Goal: Transaction & Acquisition: Purchase product/service

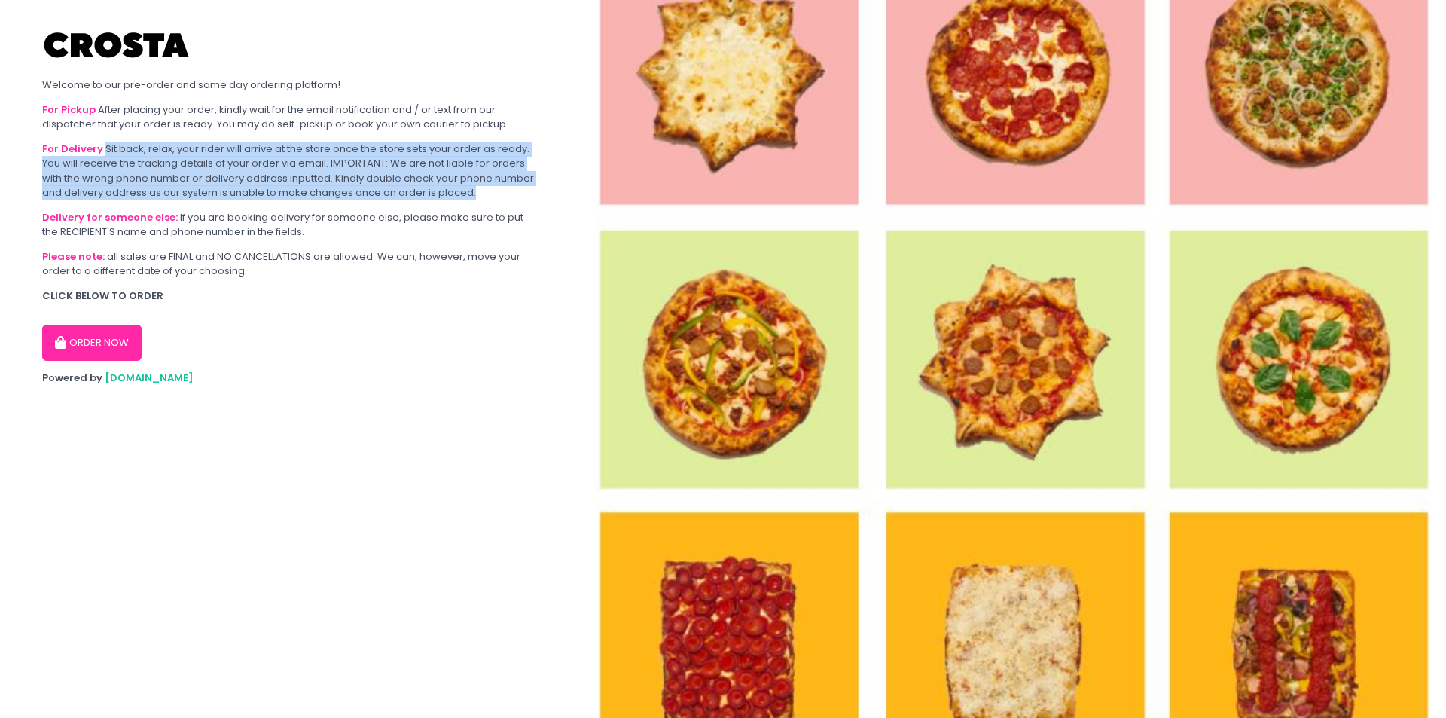
drag, startPoint x: 104, startPoint y: 151, endPoint x: 520, endPoint y: 195, distance: 418.8
click at [520, 195] on div "For Delivery Sit back, relax, your rider will arrive at the store once the stor…" at bounding box center [289, 171] width 494 height 59
click at [520, 197] on div "For Delivery Sit back, relax, your rider will arrive at the store once the stor…" at bounding box center [289, 171] width 494 height 59
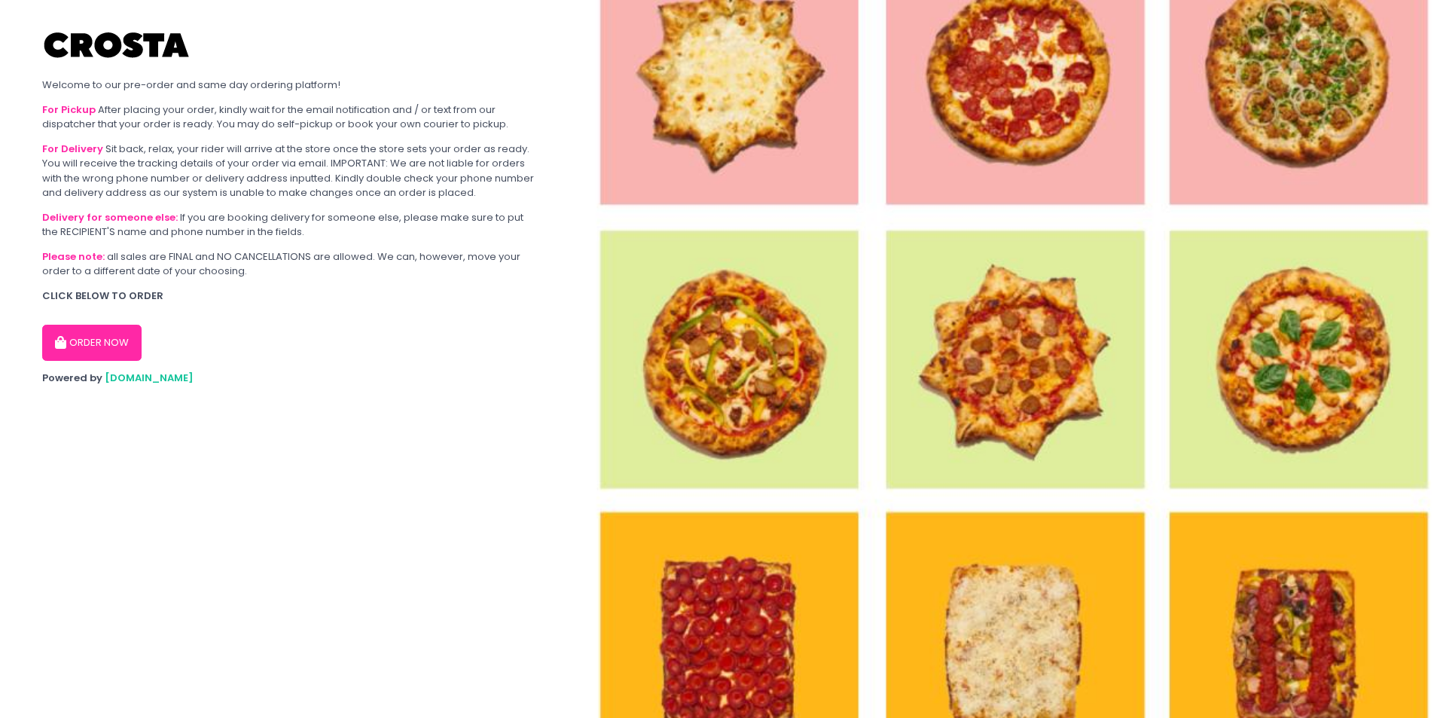
click at [272, 224] on div "Delivery for someone else: If you are booking delivery for someone else, please…" at bounding box center [289, 224] width 494 height 29
click at [94, 342] on button "ORDER NOW" at bounding box center [91, 343] width 99 height 36
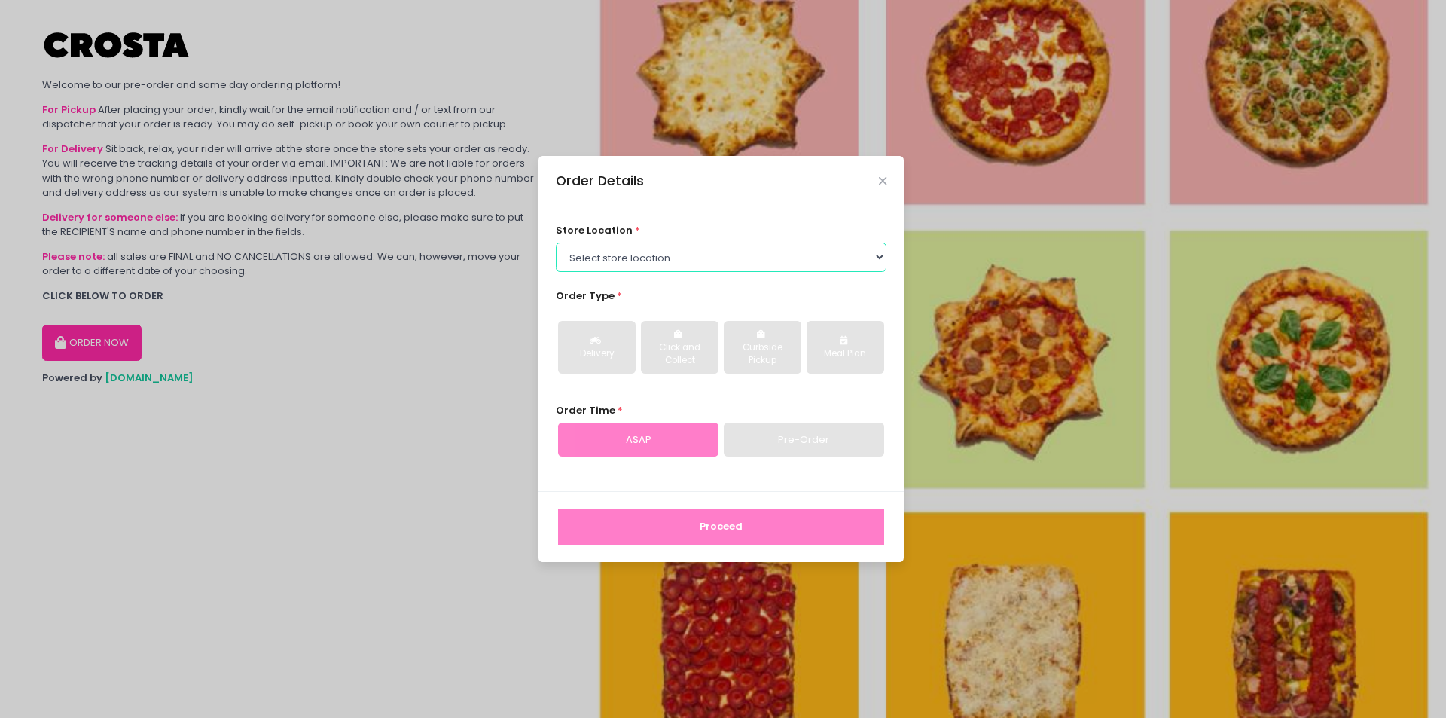
click at [691, 253] on select "Select store location Crosta Pizza - Salcedo Crosta Pizza - San Juan" at bounding box center [721, 256] width 331 height 29
click at [556, 242] on select "Select store location Crosta Pizza - Salcedo Crosta Pizza - San Juan" at bounding box center [721, 256] width 331 height 29
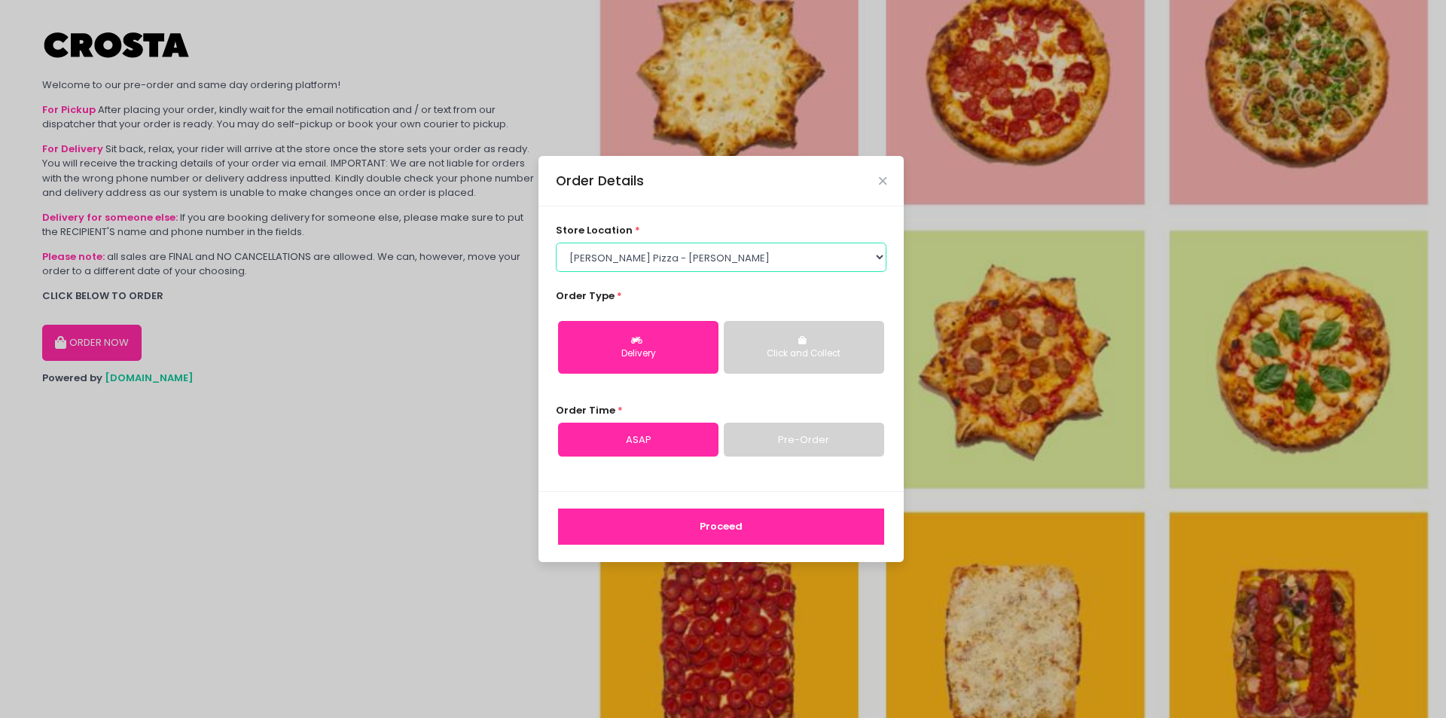
click at [672, 261] on select "Select store location Crosta Pizza - Salcedo Crosta Pizza - San Juan" at bounding box center [721, 256] width 331 height 29
select select "65090bae48156caed44a5eb4"
click at [556, 242] on select "Select store location Crosta Pizza - Salcedo Crosta Pizza - San Juan" at bounding box center [721, 256] width 331 height 29
click at [651, 337] on button "Delivery" at bounding box center [638, 347] width 160 height 53
click at [679, 444] on link "ASAP" at bounding box center [638, 439] width 160 height 35
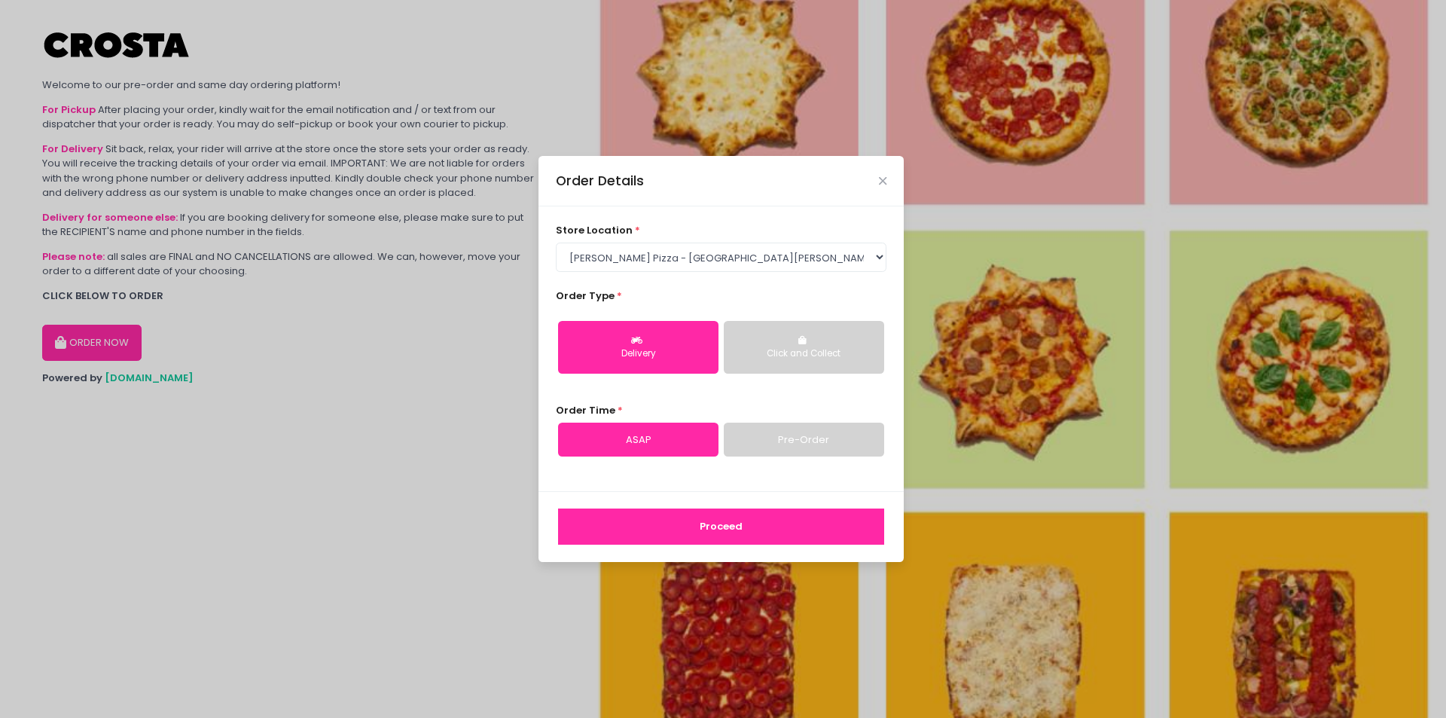
click at [756, 436] on link "Pre-Order" at bounding box center [804, 439] width 160 height 35
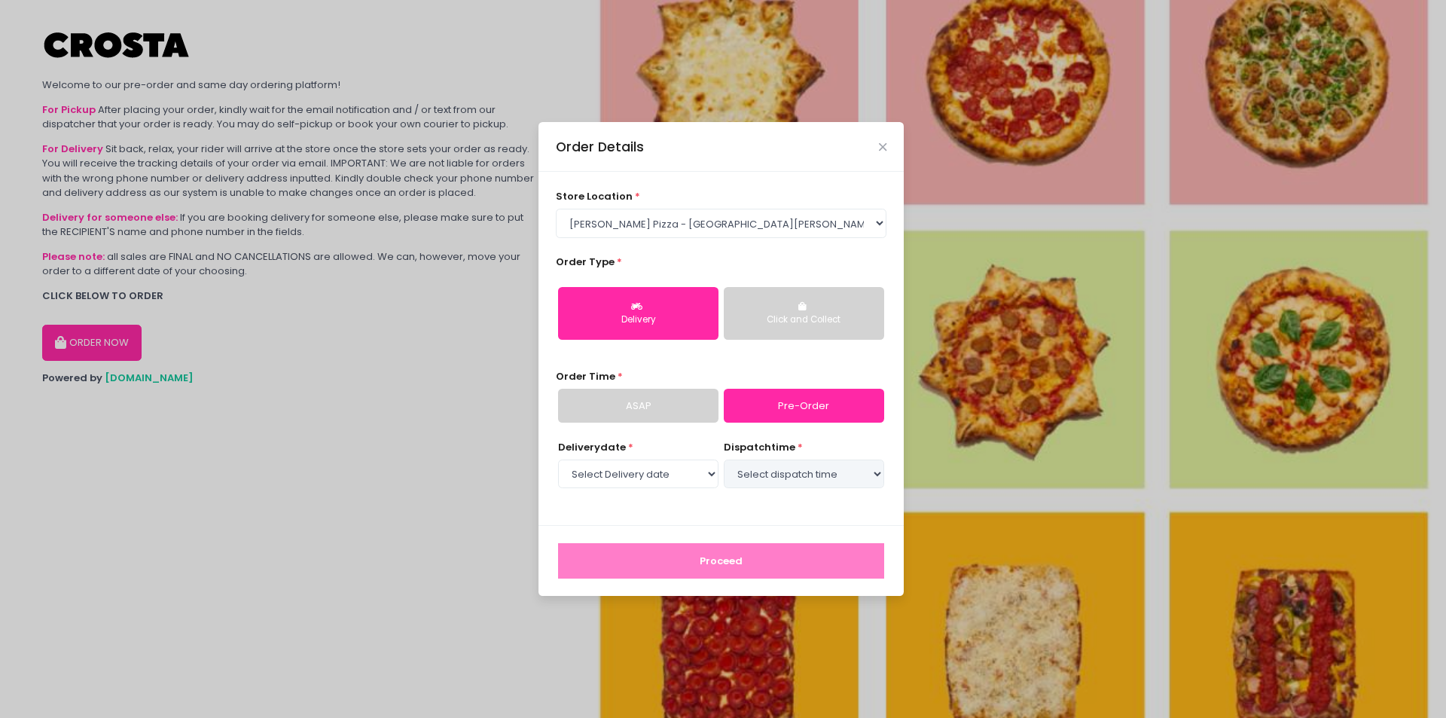
select select "2025-10-06"
click at [705, 409] on link "ASAP" at bounding box center [638, 406] width 160 height 35
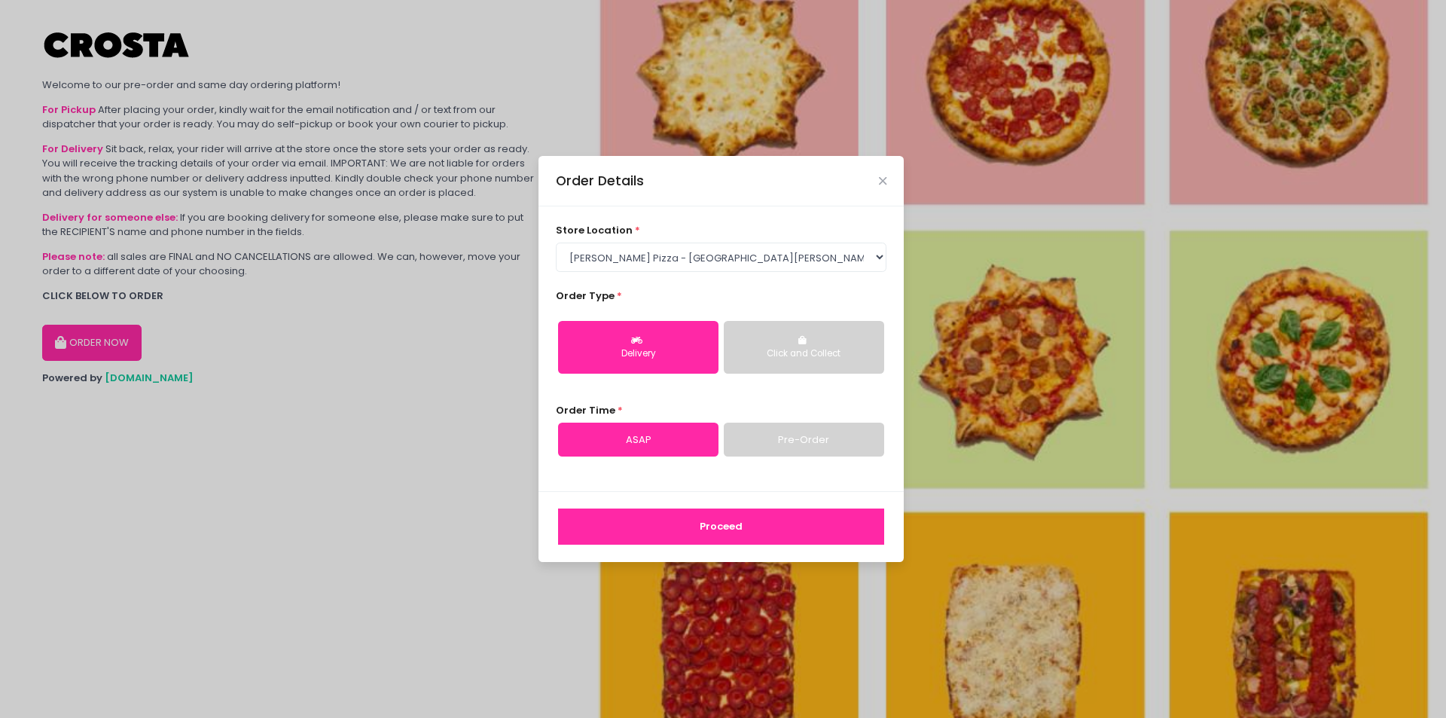
click at [688, 519] on button "Proceed" at bounding box center [721, 526] width 326 height 36
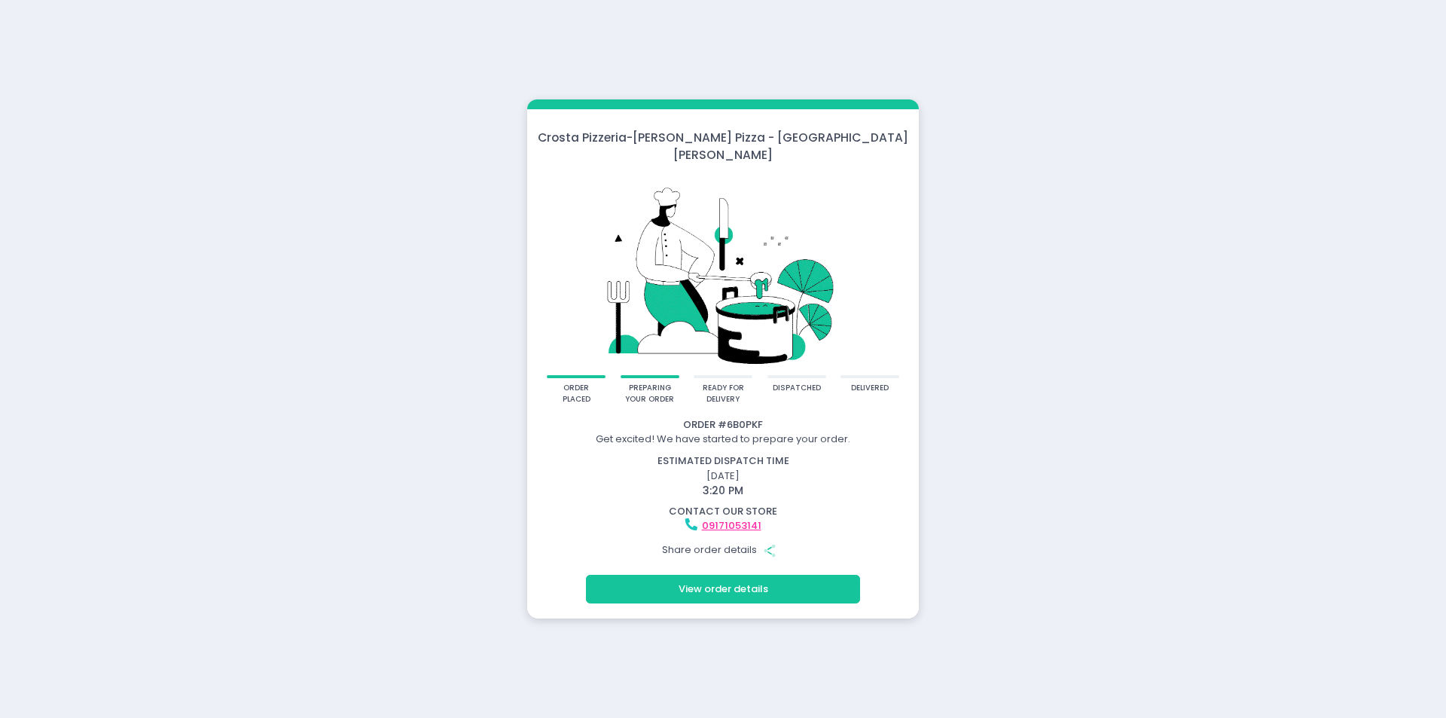
click at [713, 595] on div "View order details" at bounding box center [723, 592] width 392 height 51
click at [710, 589] on button "View order details" at bounding box center [723, 589] width 274 height 29
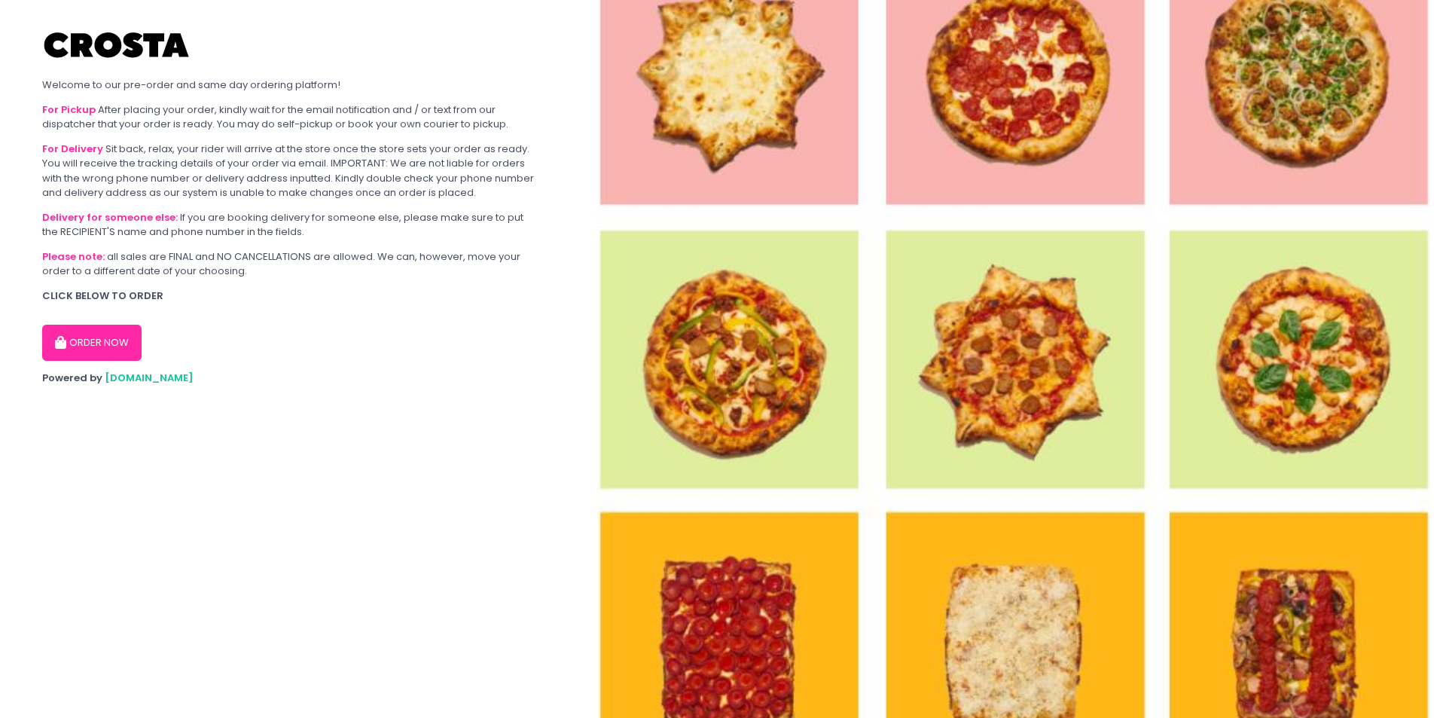
click at [91, 351] on button "ORDER NOW" at bounding box center [91, 343] width 99 height 36
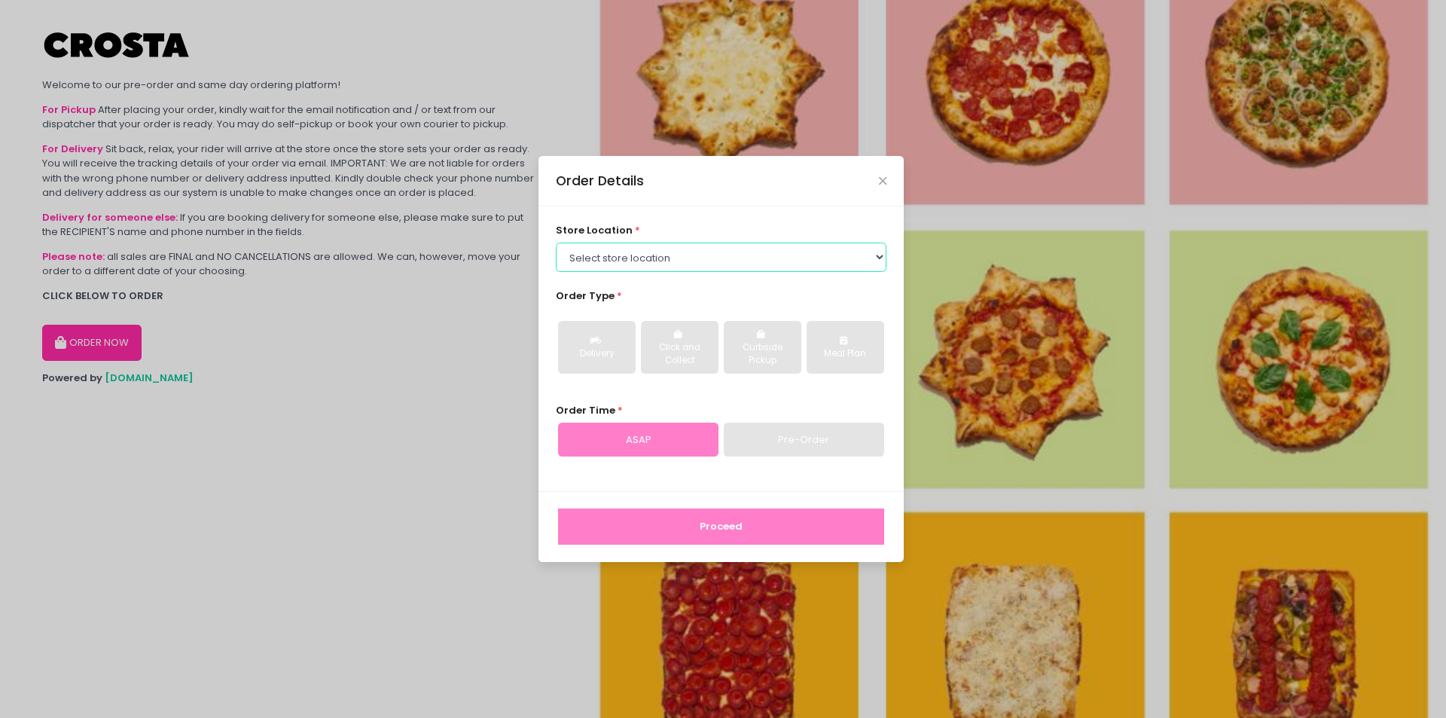
click at [654, 249] on select "Select store location [PERSON_NAME] Pizza - [PERSON_NAME] Pizza - [GEOGRAPHIC_D…" at bounding box center [721, 256] width 331 height 29
select select "65090bae48156caed44a5eb4"
click at [556, 242] on select "Select store location Crosta Pizza - Salcedo Crosta Pizza - San Juan" at bounding box center [721, 256] width 331 height 29
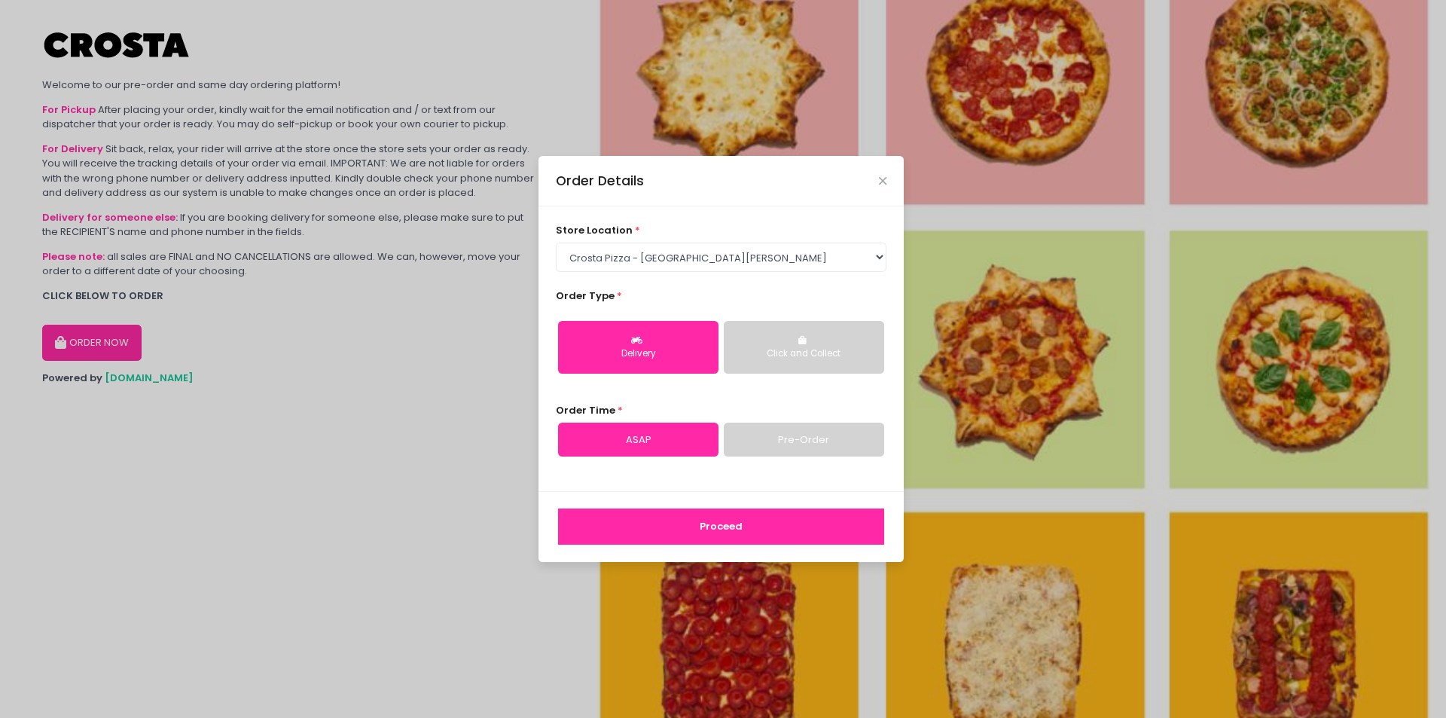
click at [647, 532] on button "Proceed" at bounding box center [721, 526] width 326 height 36
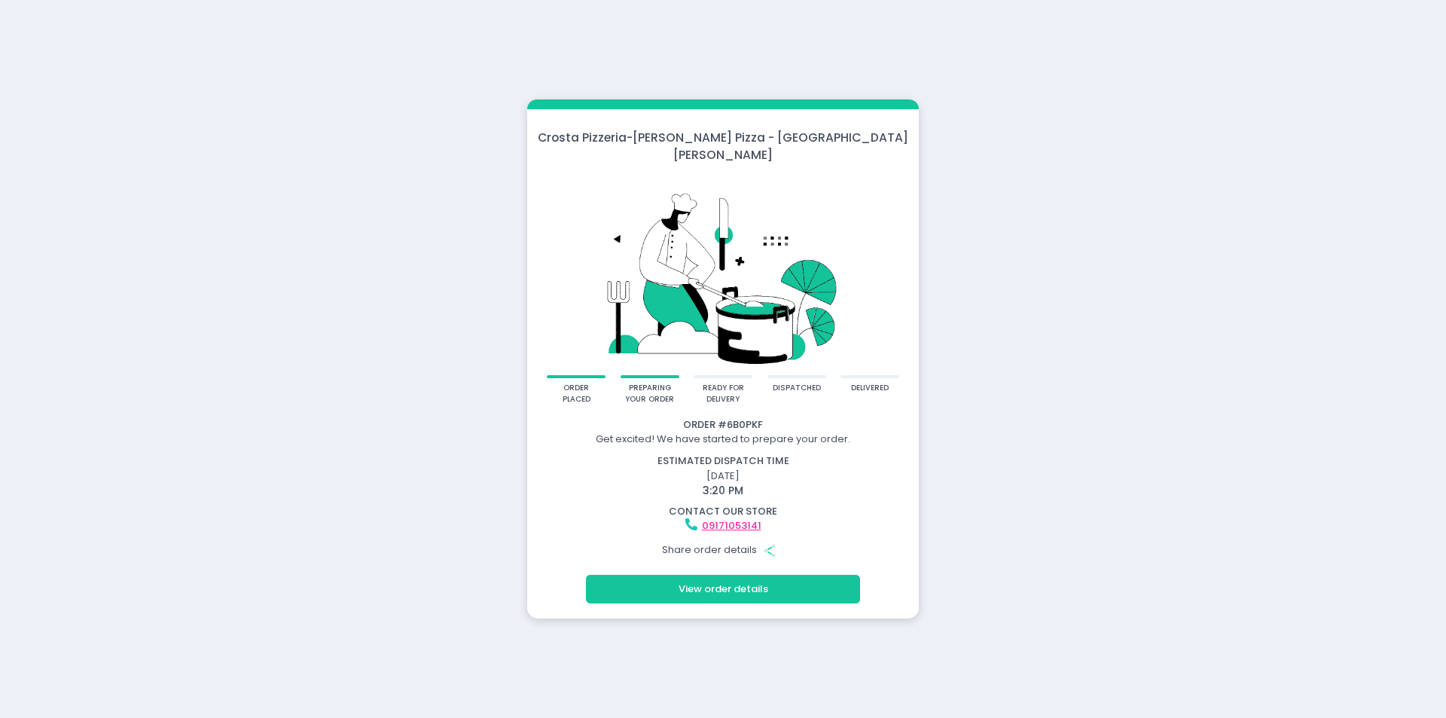
click at [649, 589] on button "View order details" at bounding box center [723, 589] width 274 height 29
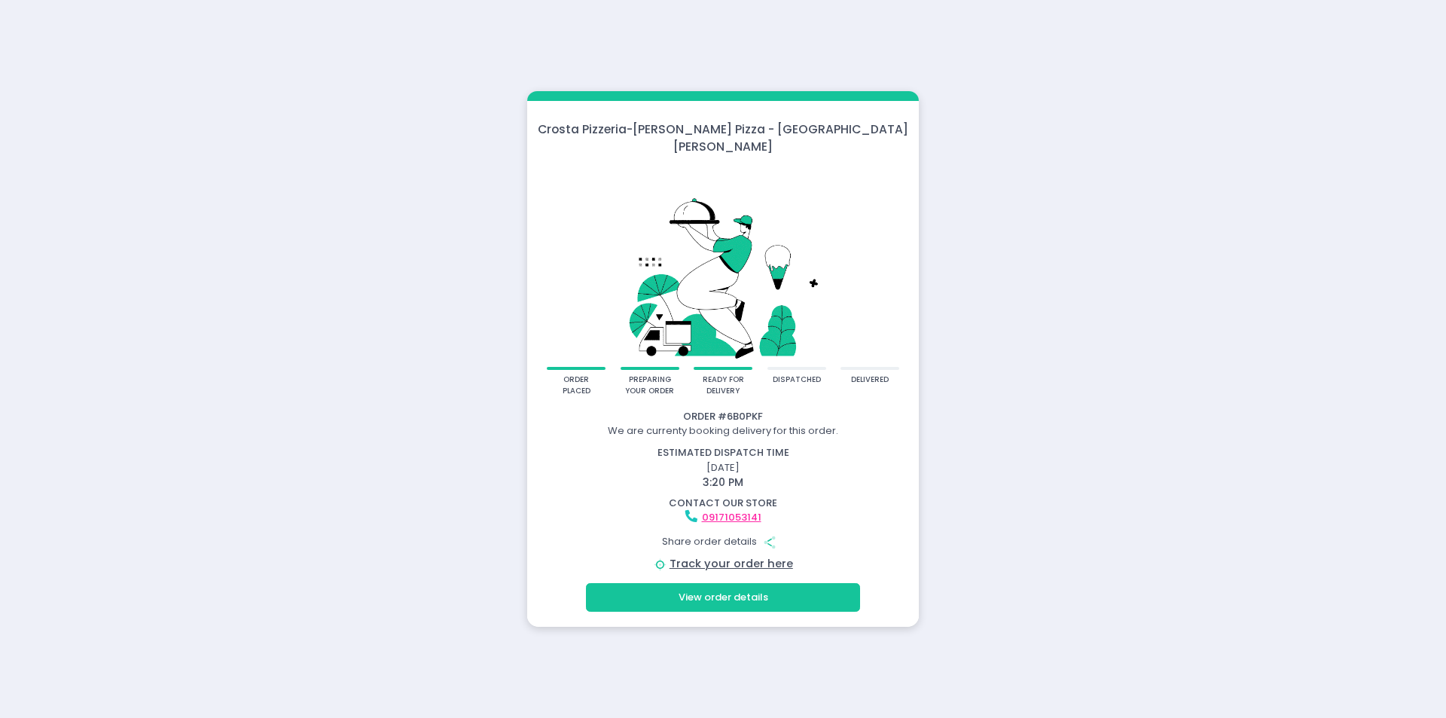
click at [710, 590] on button "View order details" at bounding box center [723, 597] width 274 height 29
